Goal: Information Seeking & Learning: Learn about a topic

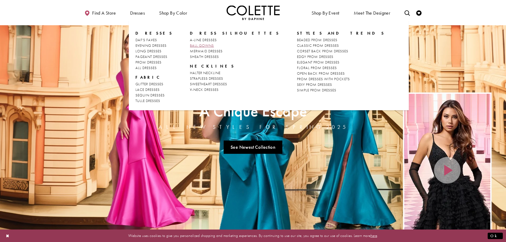
click at [201, 44] on span "BALL GOWNS" at bounding box center [202, 45] width 24 height 5
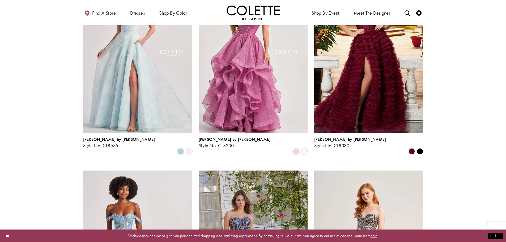
scroll to position [80, 0]
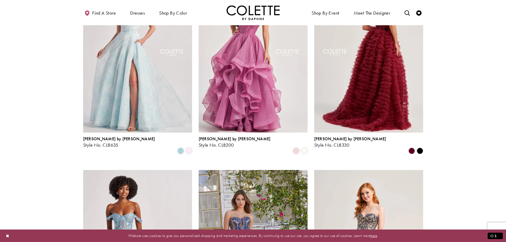
click at [348, 106] on img "Visit Colette by Daphne Style No. CL8330 Page" at bounding box center [368, 53] width 109 height 158
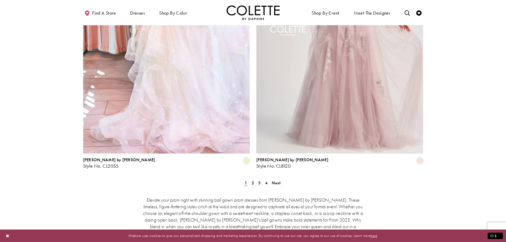
scroll to position [930, 0]
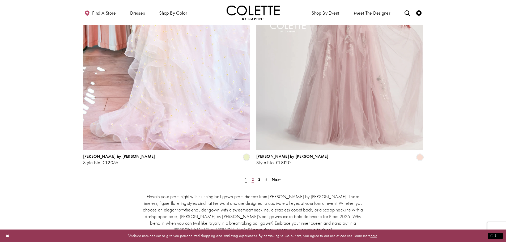
click at [254, 177] on span "2" at bounding box center [253, 180] width 2 height 6
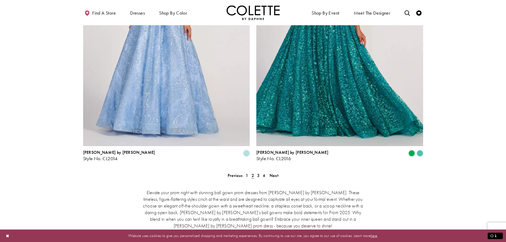
scroll to position [958, 0]
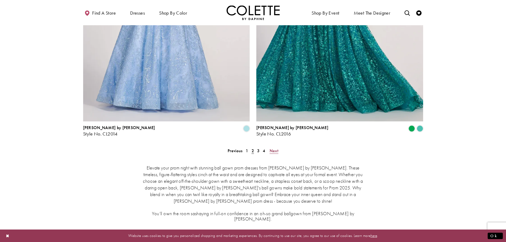
click at [274, 148] on span "Next" at bounding box center [274, 151] width 9 height 6
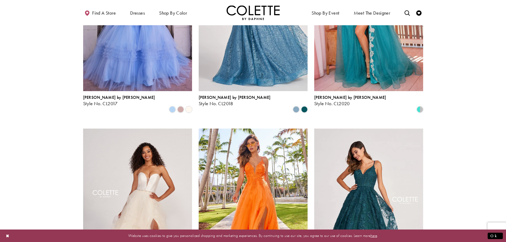
scroll to position [29, 0]
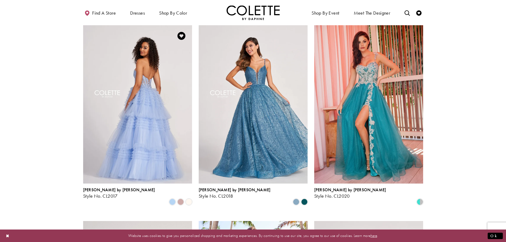
click at [127, 114] on img "Visit Colette by Daphne Style No. CL2017 Page" at bounding box center [137, 104] width 109 height 158
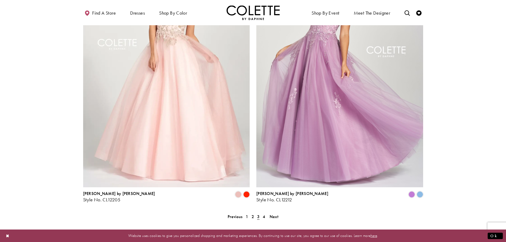
scroll to position [905, 0]
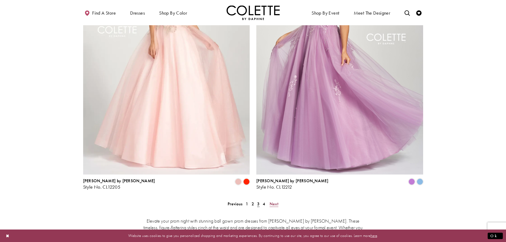
click at [274, 201] on span "Next" at bounding box center [274, 204] width 9 height 6
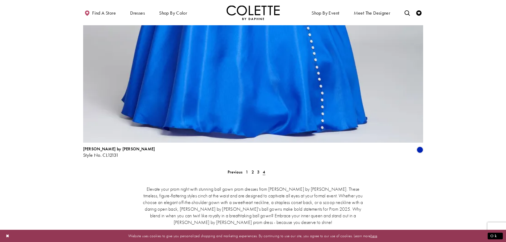
scroll to position [799, 0]
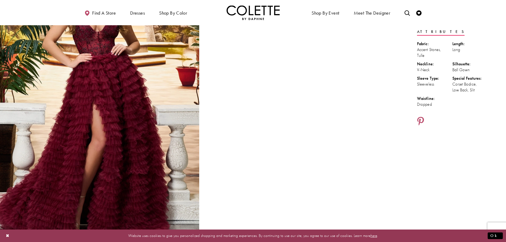
scroll to position [27, 0]
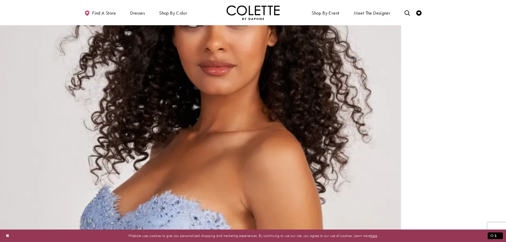
scroll to position [1301, 0]
